Goal: Complete application form: Complete application form

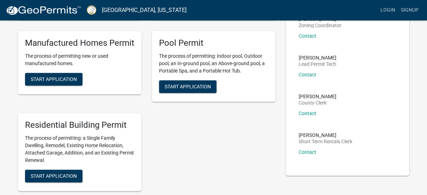
scroll to position [142, 0]
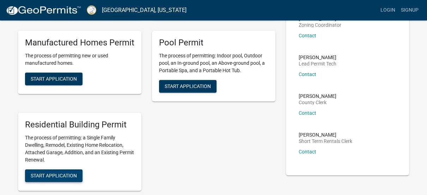
click at [65, 177] on span "Start Application" at bounding box center [54, 176] width 46 height 6
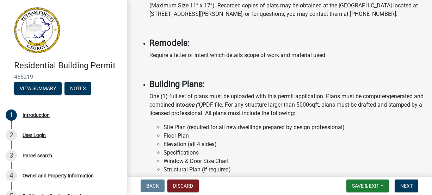
scroll to position [642, 0]
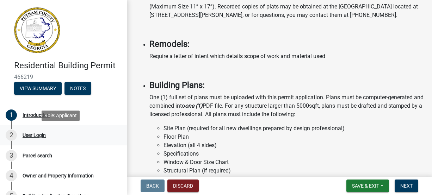
click at [33, 135] on div "User Login" at bounding box center [34, 135] width 23 height 5
click at [354, 185] on span "Save & Exit" at bounding box center [365, 186] width 27 height 6
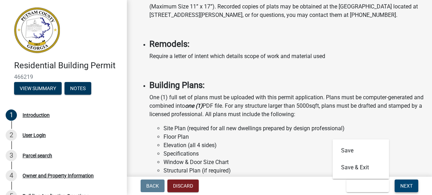
click at [410, 188] on span "Next" at bounding box center [406, 186] width 12 height 6
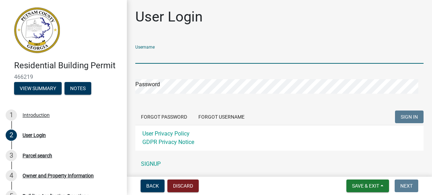
click at [179, 57] on input "Username" at bounding box center [279, 56] width 288 height 14
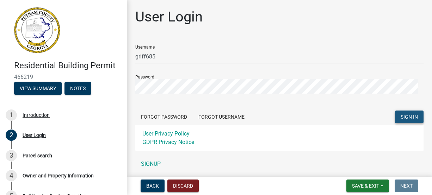
click at [406, 116] on span "SIGN IN" at bounding box center [409, 117] width 17 height 6
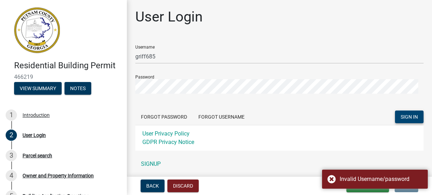
scroll to position [0, 0]
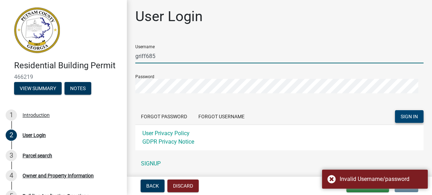
click at [172, 55] on input "griff685" at bounding box center [279, 56] width 288 height 14
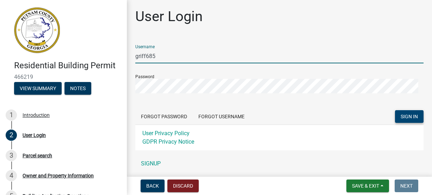
click at [156, 56] on input "griff685" at bounding box center [279, 56] width 288 height 14
type input "[EMAIL_ADDRESS][DOMAIN_NAME]"
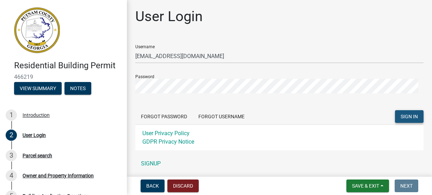
click at [409, 120] on button "SIGN IN" at bounding box center [409, 116] width 29 height 13
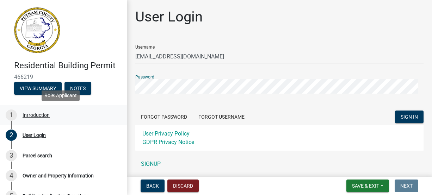
click at [36, 114] on div "Introduction" at bounding box center [36, 115] width 27 height 5
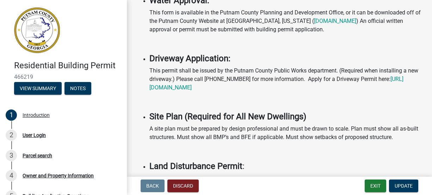
scroll to position [392, 0]
click at [76, 91] on button "Notes" at bounding box center [78, 88] width 27 height 13
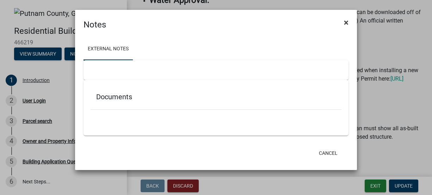
click at [346, 23] on span "×" at bounding box center [346, 23] width 5 height 10
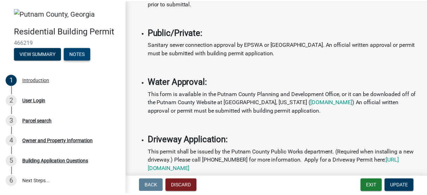
scroll to position [0, 0]
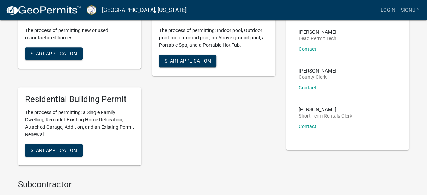
scroll to position [168, 0]
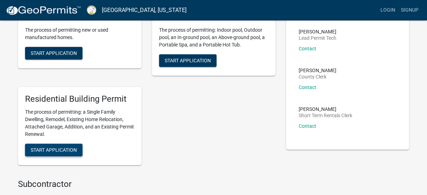
click at [53, 153] on button "Start Application" at bounding box center [53, 150] width 57 height 13
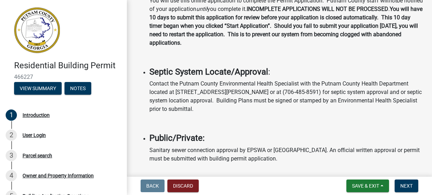
scroll to position [205, 0]
click at [38, 133] on div "User Login" at bounding box center [34, 135] width 23 height 5
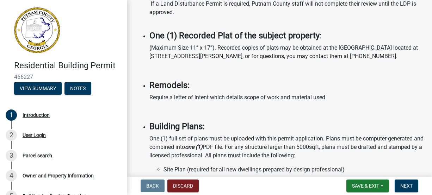
scroll to position [602, 0]
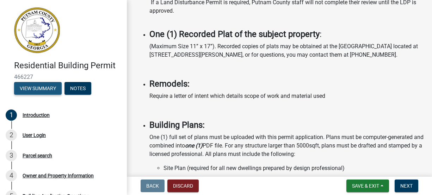
click at [39, 91] on button "View Summary" at bounding box center [38, 88] width 48 height 13
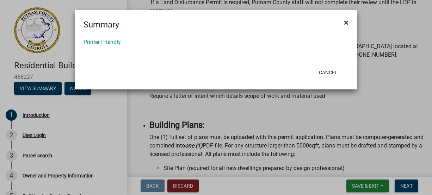
click at [348, 20] on span "×" at bounding box center [346, 23] width 5 height 10
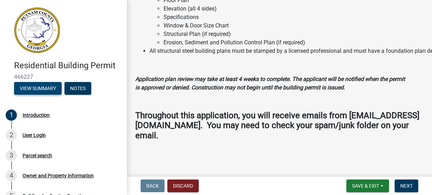
scroll to position [787, 0]
click at [367, 185] on span "Save & Exit" at bounding box center [365, 186] width 27 height 6
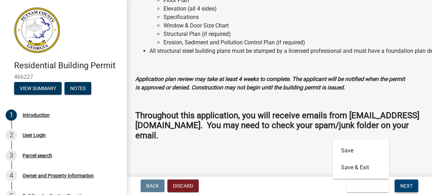
click at [402, 188] on span "Next" at bounding box center [406, 186] width 12 height 6
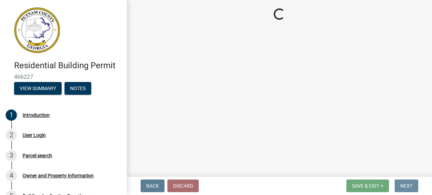
scroll to position [0, 0]
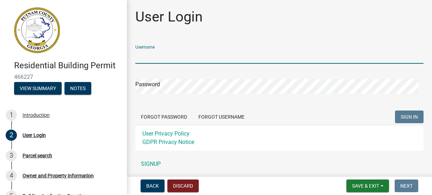
click at [164, 61] on input "Username" at bounding box center [279, 56] width 288 height 14
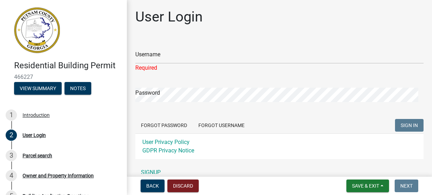
click at [172, 134] on div "User Privacy Policy GDPR Privacy Notice" at bounding box center [279, 147] width 288 height 26
click at [171, 141] on link "User Privacy Policy" at bounding box center [165, 142] width 47 height 7
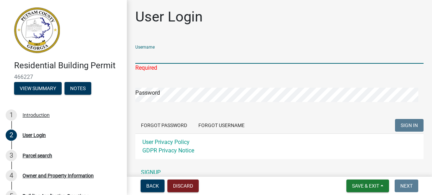
click at [161, 55] on input "Username" at bounding box center [279, 56] width 288 height 14
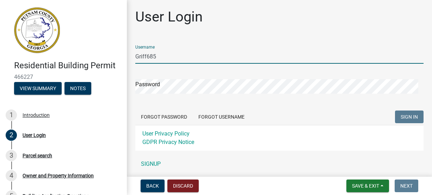
type input "Griff685"
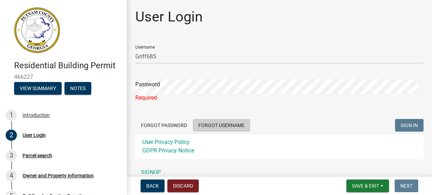
click at [212, 118] on form "Username Griff685 Password Required Forgot Password Forgot Username SIGN IN Use…" at bounding box center [279, 99] width 288 height 120
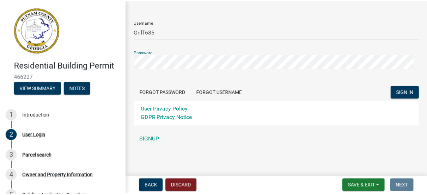
scroll to position [25, 0]
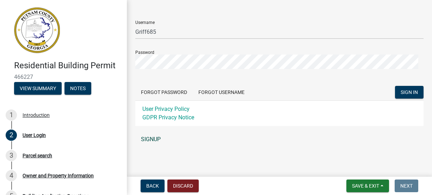
click at [146, 140] on link "SIGNUP" at bounding box center [279, 140] width 288 height 14
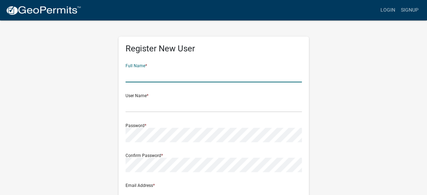
click at [158, 78] on input "text" at bounding box center [213, 75] width 176 height 14
type input "[PERSON_NAME] and [PERSON_NAME]"
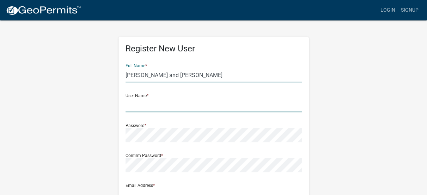
click at [139, 106] on input "text" at bounding box center [213, 105] width 176 height 14
type input "Griff685"
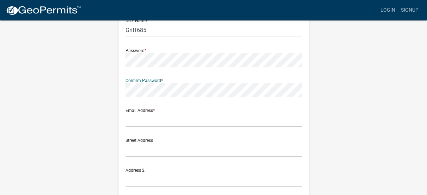
scroll to position [75, 0]
click at [147, 126] on input "text" at bounding box center [213, 119] width 176 height 14
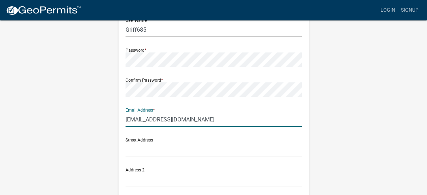
type input "[EMAIL_ADDRESS][DOMAIN_NAME]"
click at [134, 151] on input "text" at bounding box center [213, 149] width 176 height 14
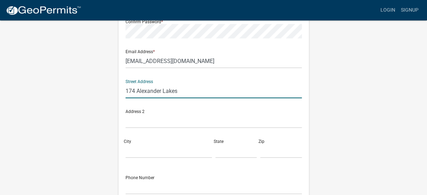
scroll to position [134, 0]
type input "174 Alexander Lakes"
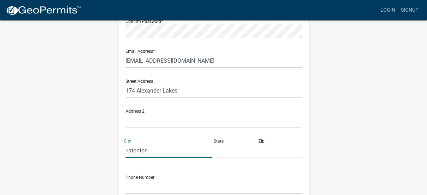
type input ">atonton"
click at [233, 157] on input "text" at bounding box center [236, 150] width 42 height 14
type input "Ga"
click at [269, 154] on input "text" at bounding box center [281, 150] width 42 height 14
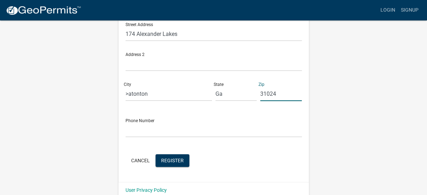
scroll to position [201, 0]
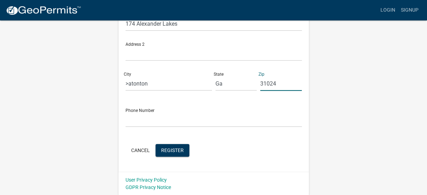
type input "31024"
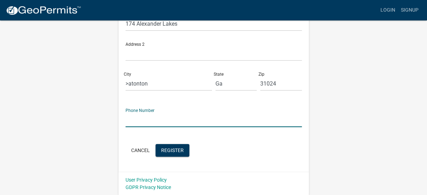
click at [141, 123] on input "text" at bounding box center [213, 120] width 176 height 14
type input "[PHONE_NUMBER]"
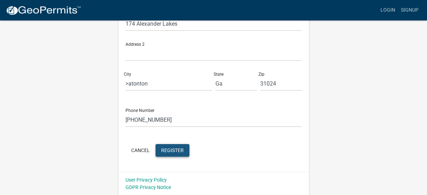
click at [178, 149] on span "Register" at bounding box center [172, 150] width 23 height 6
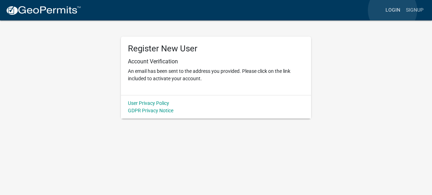
click at [393, 10] on link "Login" at bounding box center [393, 10] width 20 height 13
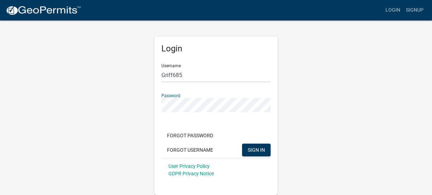
click at [314, 103] on div "Login Username Griff685 Password Forgot Password Forgot Username SIGN IN User P…" at bounding box center [216, 108] width 402 height 176
click at [259, 148] on span "SIGN IN" at bounding box center [256, 150] width 17 height 6
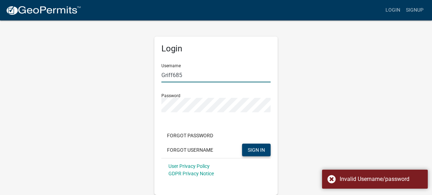
click at [180, 74] on input "Griff685" at bounding box center [215, 75] width 109 height 14
click at [149, 106] on div "Login Username Griff685 Password Forgot Password Forgot Username SIGN IN User P…" at bounding box center [216, 108] width 134 height 176
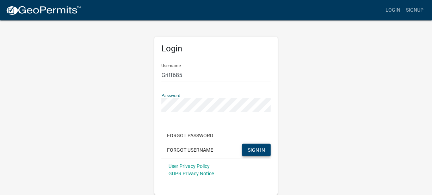
click at [337, 121] on div "Login Username Griff685 Password Forgot Password Forgot Username SIGN IN User P…" at bounding box center [216, 108] width 402 height 176
click at [307, 146] on div "Login Username Griff685 Password Forgot Password Forgot Username SIGN IN User P…" at bounding box center [216, 108] width 402 height 176
click at [261, 149] on span "SIGN IN" at bounding box center [256, 150] width 17 height 6
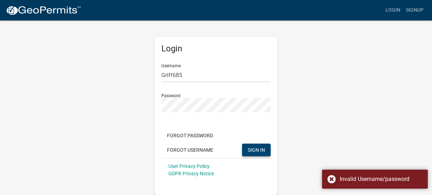
click at [190, 84] on form "Username Griff685 Password Forgot Password Forgot Username SIGN IN User Privacy…" at bounding box center [215, 120] width 109 height 124
click at [188, 79] on input "Griff685" at bounding box center [215, 75] width 109 height 14
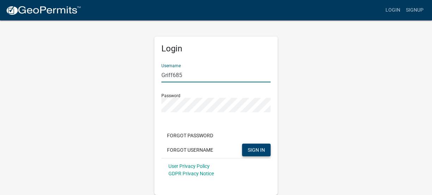
click at [253, 149] on span "SIGN IN" at bounding box center [256, 150] width 17 height 6
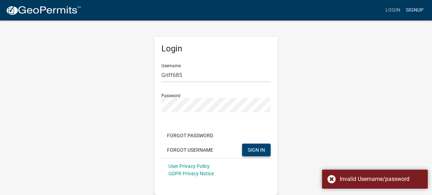
click at [420, 9] on link "Signup" at bounding box center [414, 10] width 23 height 13
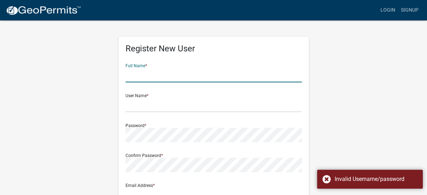
click at [164, 74] on input "text" at bounding box center [213, 75] width 176 height 14
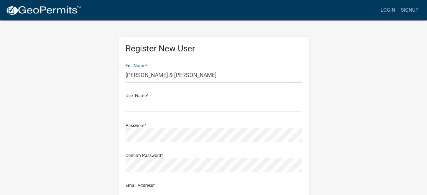
type input "[PERSON_NAME] & [PERSON_NAME]"
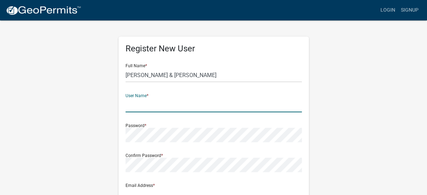
click at [138, 108] on input "text" at bounding box center [213, 105] width 176 height 14
type input "Griff685"
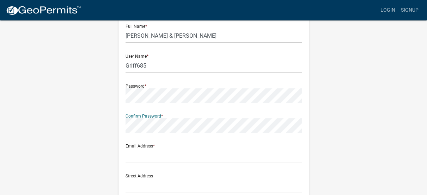
scroll to position [40, 0]
click at [147, 156] on input "text" at bounding box center [213, 155] width 176 height 14
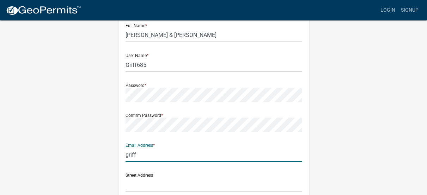
type input "[EMAIL_ADDRESS][DOMAIN_NAME]"
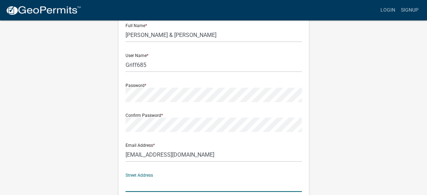
click at [170, 181] on input "text" at bounding box center [213, 185] width 176 height 14
type input "[STREET_ADDRESS]"
type input "Eatonton"
type input "[US_STATE]"
type input "31024"
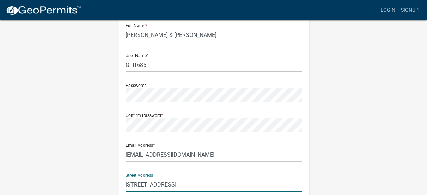
type input "4043232997"
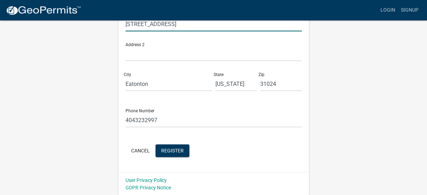
scroll to position [201, 0]
click at [173, 151] on span "Register" at bounding box center [172, 150] width 23 height 6
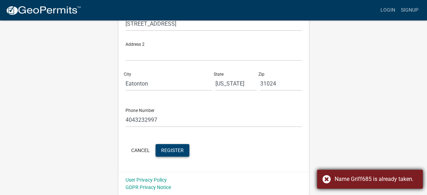
click at [387, 179] on div "Name Griff685 is already taken." at bounding box center [375, 179] width 83 height 8
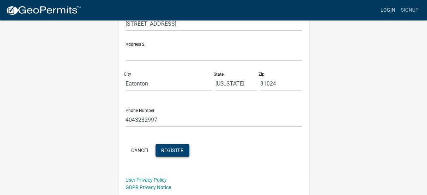
click at [383, 10] on link "Login" at bounding box center [388, 10] width 20 height 13
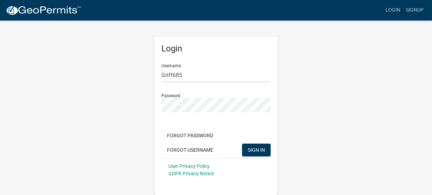
click at [254, 143] on div "Forgot Password Forgot Username SIGN IN" at bounding box center [215, 143] width 109 height 29
click at [255, 149] on span "SIGN IN" at bounding box center [256, 150] width 17 height 6
click at [187, 135] on button "Forgot Password" at bounding box center [189, 135] width 57 height 13
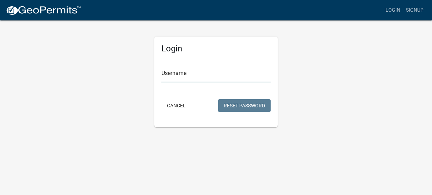
click at [186, 72] on input "Username" at bounding box center [215, 75] width 109 height 14
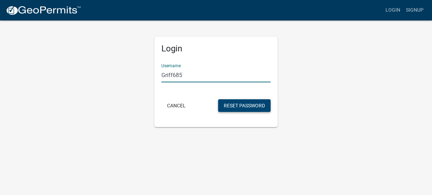
type input "Griff685"
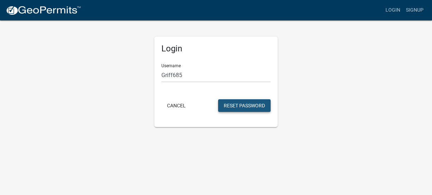
click at [250, 105] on button "Reset Password" at bounding box center [244, 105] width 53 height 13
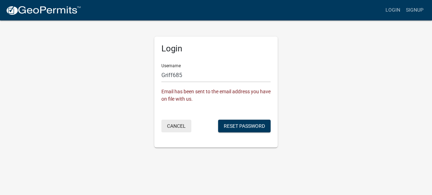
click at [175, 127] on button "Cancel" at bounding box center [176, 126] width 30 height 13
